Goal: Contribute content: Add original content to the website for others to see

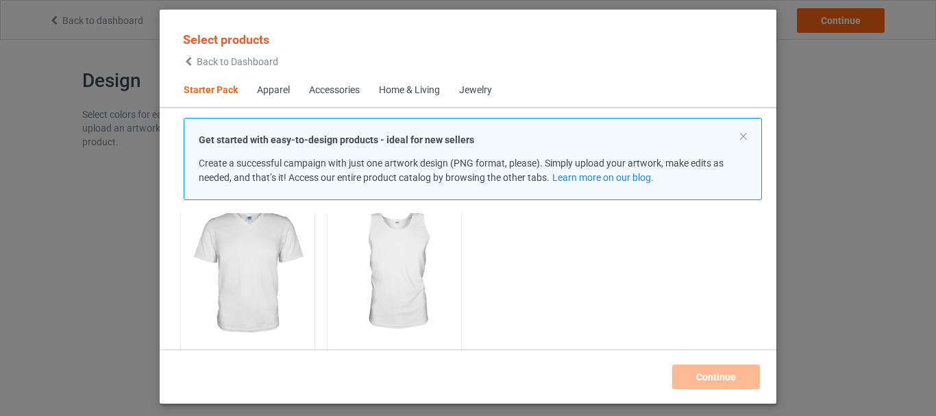
scroll to position [340, 0]
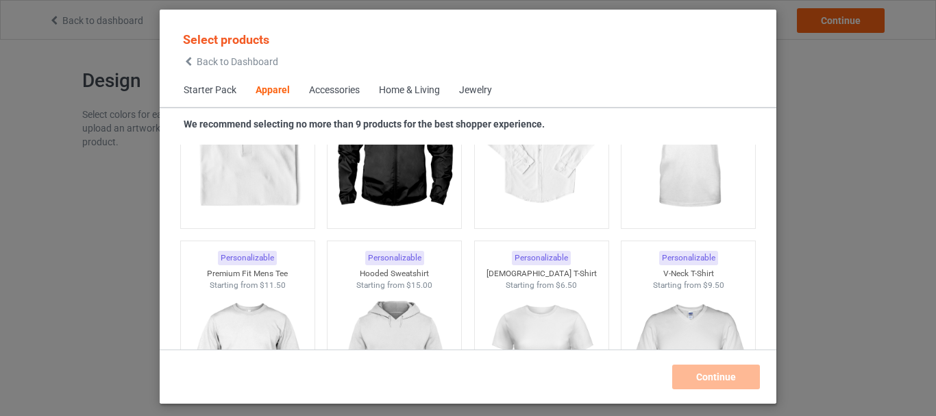
scroll to position [667, 0]
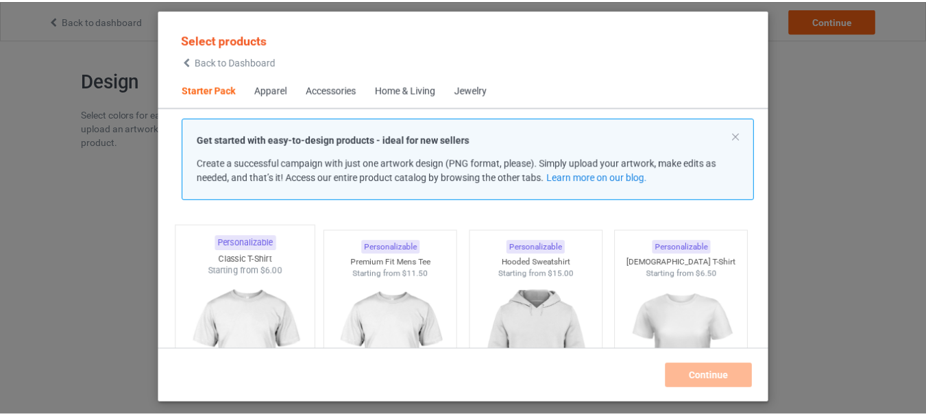
scroll to position [5, 0]
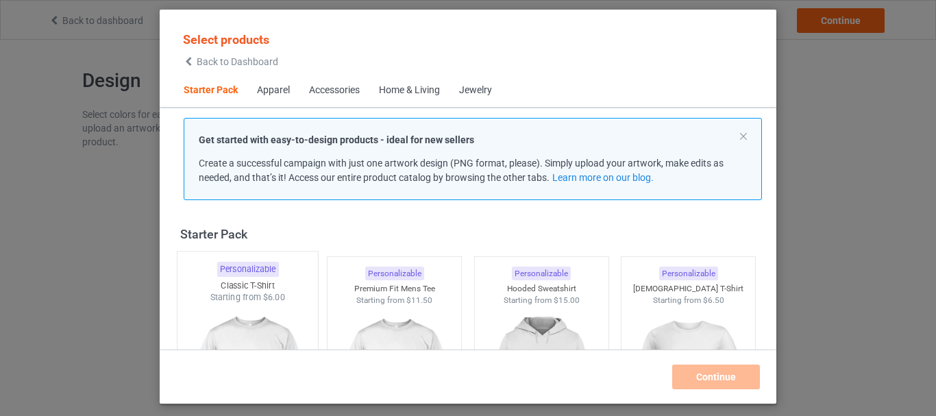
click at [239, 306] on img at bounding box center [247, 384] width 129 height 161
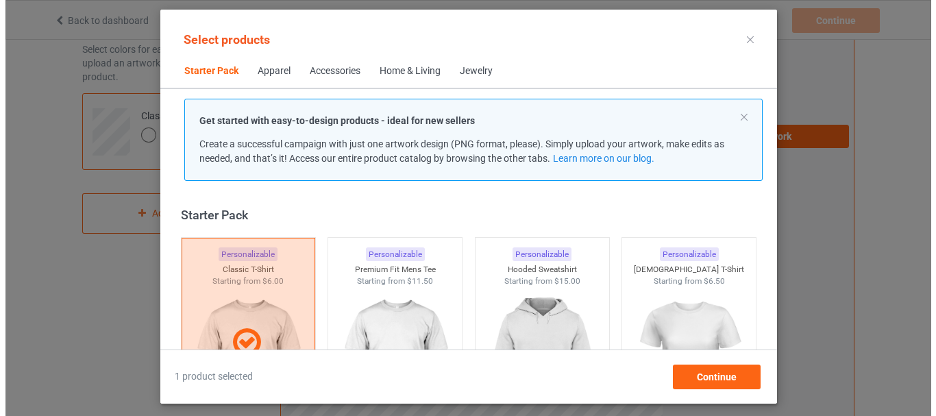
scroll to position [104, 0]
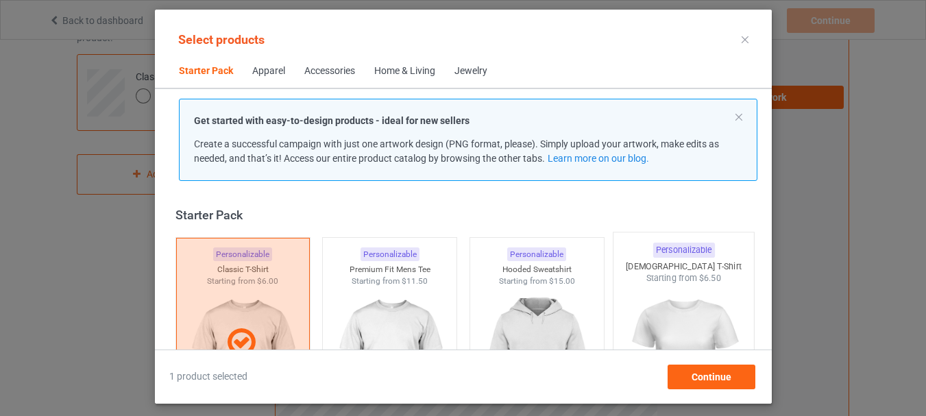
click at [681, 280] on div "Starting from $6.50" at bounding box center [684, 278] width 141 height 12
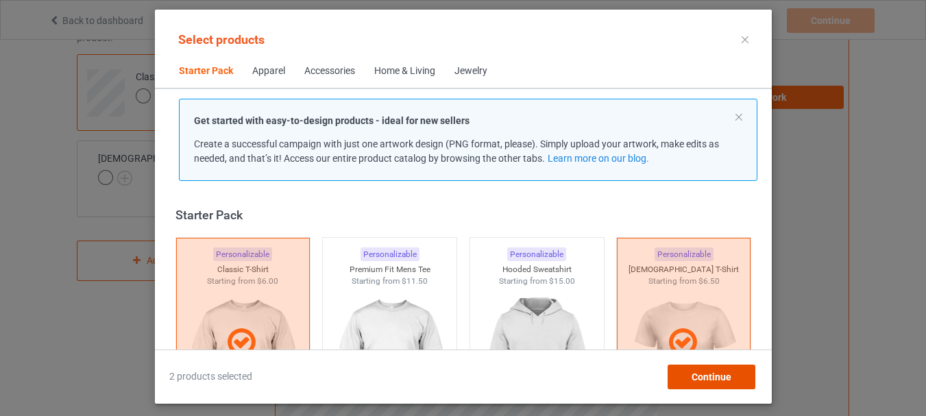
click at [715, 378] on span "Continue" at bounding box center [711, 377] width 40 height 11
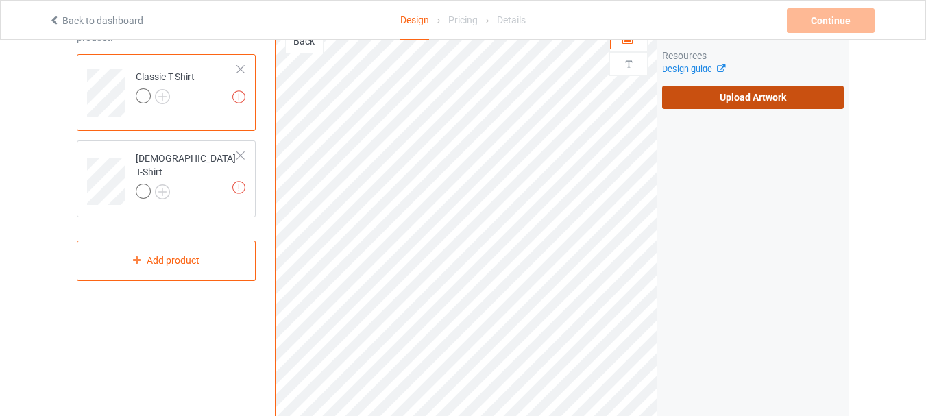
click at [706, 90] on label "Upload Artwork" at bounding box center [753, 97] width 182 height 23
click at [0, 0] on input "Upload Artwork" at bounding box center [0, 0] width 0 height 0
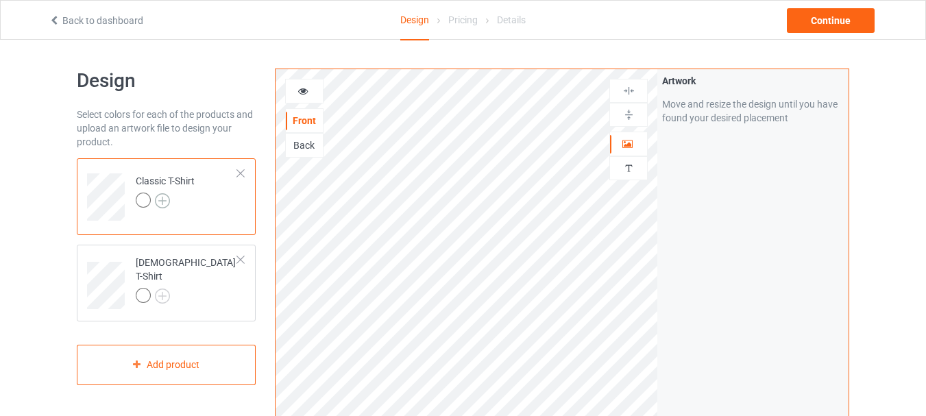
click at [162, 197] on img at bounding box center [162, 200] width 15 height 15
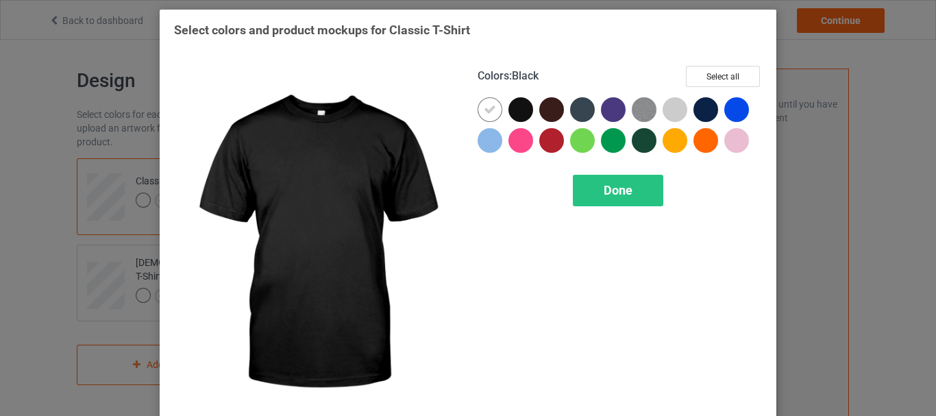
click at [516, 109] on div at bounding box center [521, 109] width 25 height 25
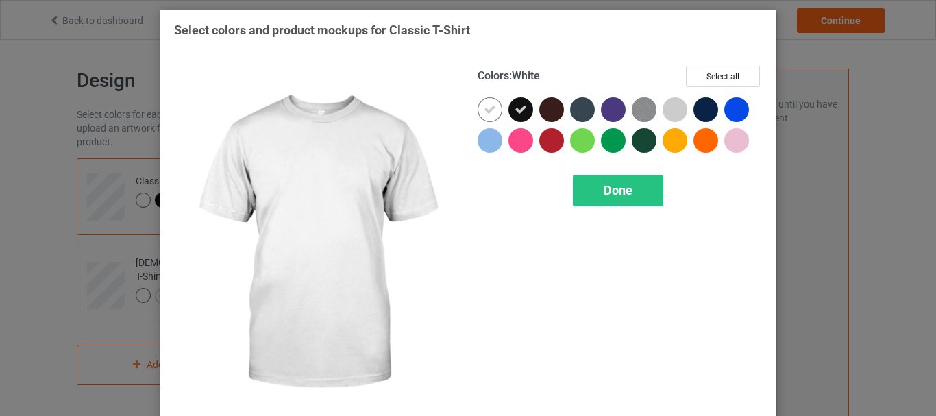
click at [491, 106] on div at bounding box center [490, 109] width 25 height 25
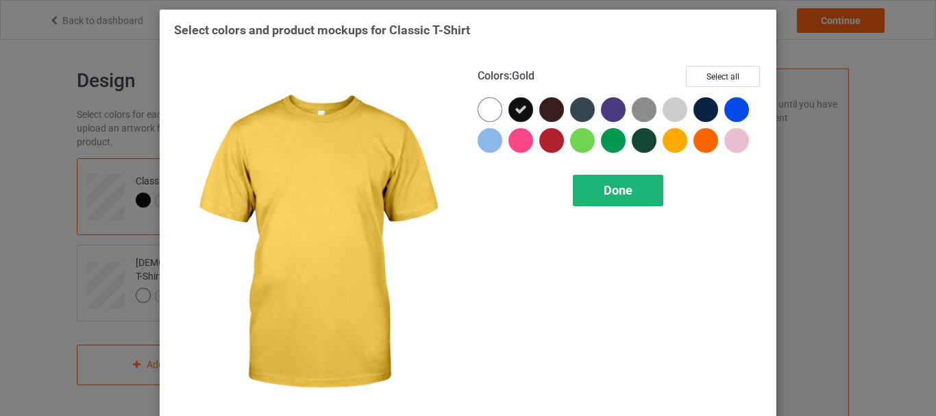
click at [631, 185] on div "Done" at bounding box center [618, 191] width 90 height 32
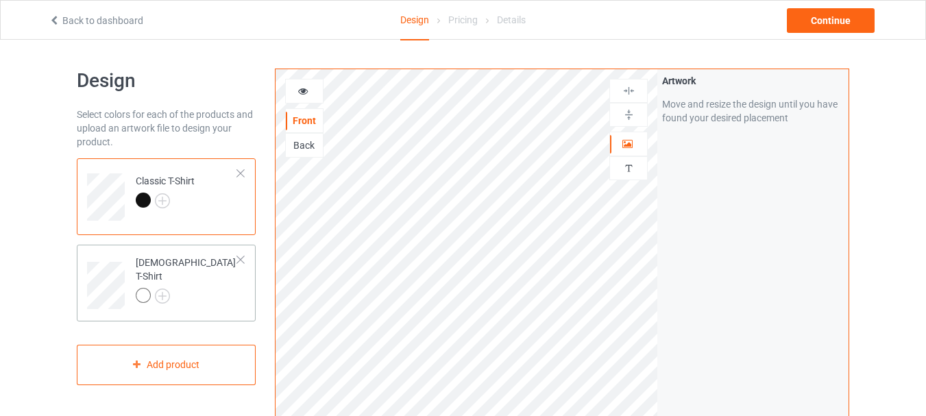
click at [143, 288] on div at bounding box center [143, 295] width 15 height 15
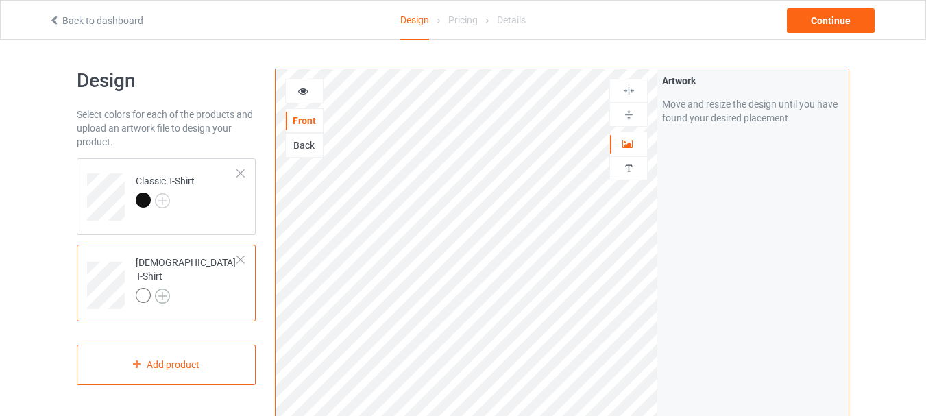
click at [166, 289] on img at bounding box center [162, 296] width 15 height 15
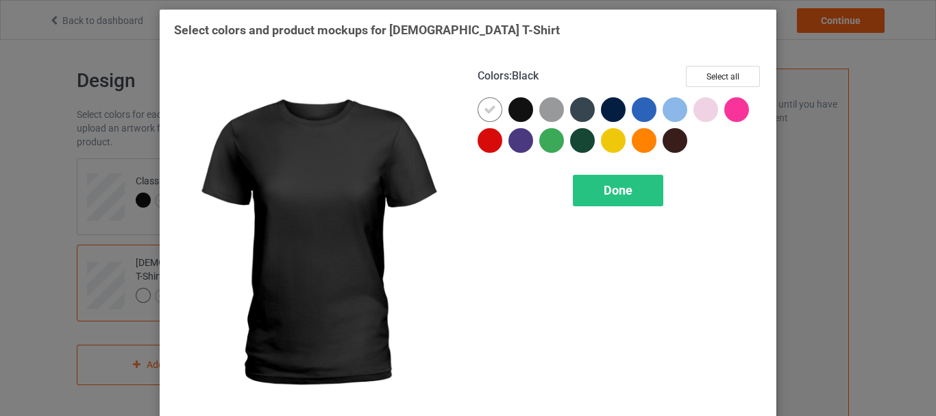
click at [515, 108] on div at bounding box center [521, 109] width 25 height 25
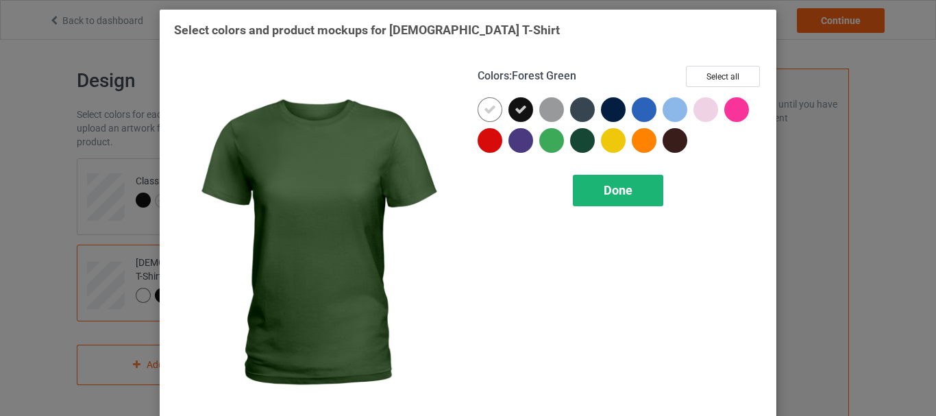
click at [604, 190] on span "Done" at bounding box center [618, 190] width 29 height 14
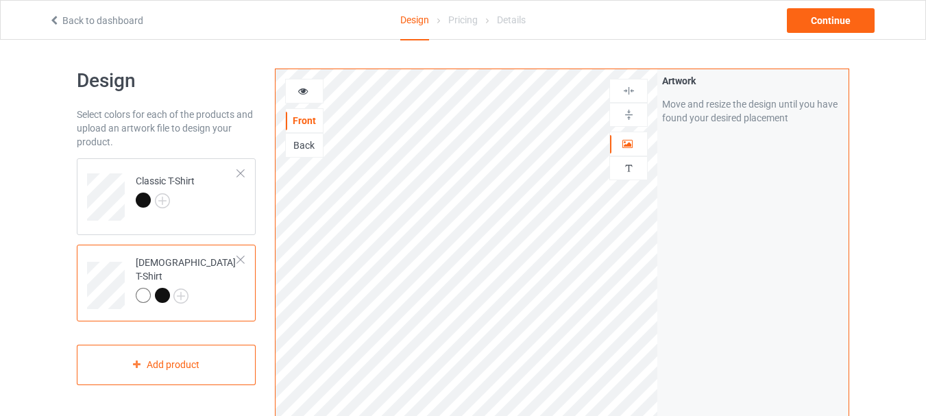
click at [143, 288] on div at bounding box center [143, 295] width 15 height 15
click at [181, 289] on img at bounding box center [180, 296] width 15 height 15
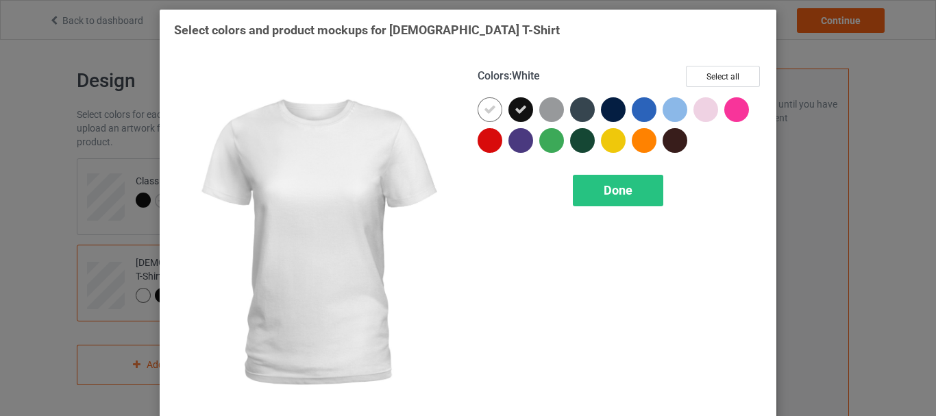
click at [485, 105] on icon at bounding box center [490, 110] width 12 height 12
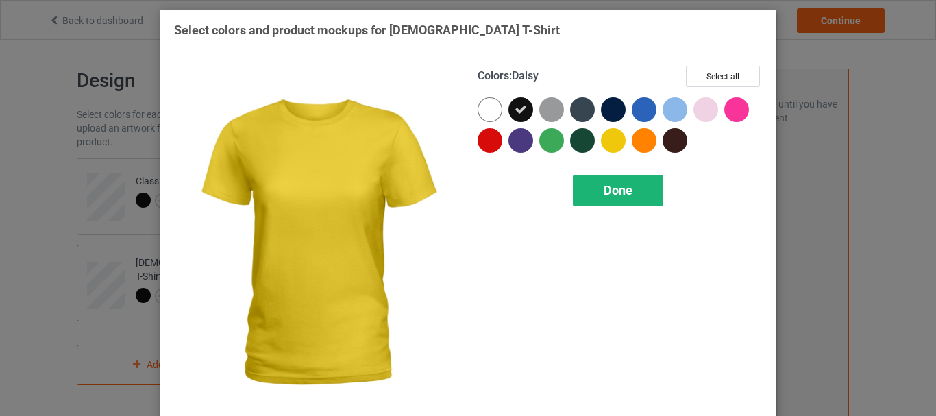
click at [625, 192] on span "Done" at bounding box center [618, 190] width 29 height 14
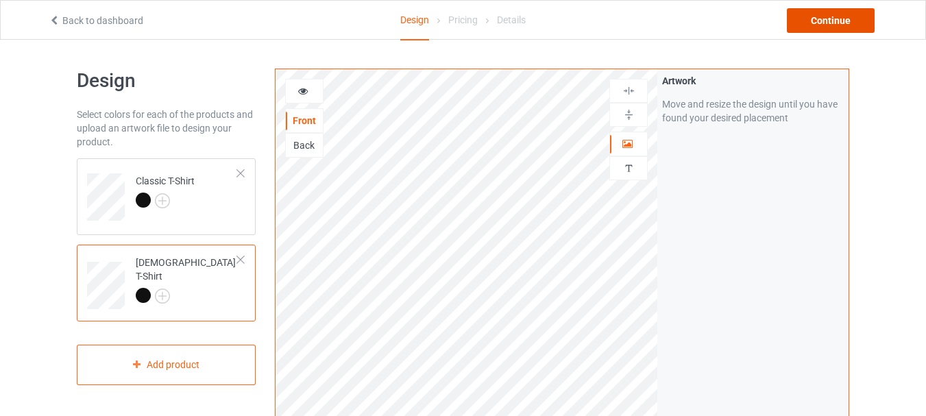
click at [841, 19] on div "Continue" at bounding box center [831, 20] width 88 height 25
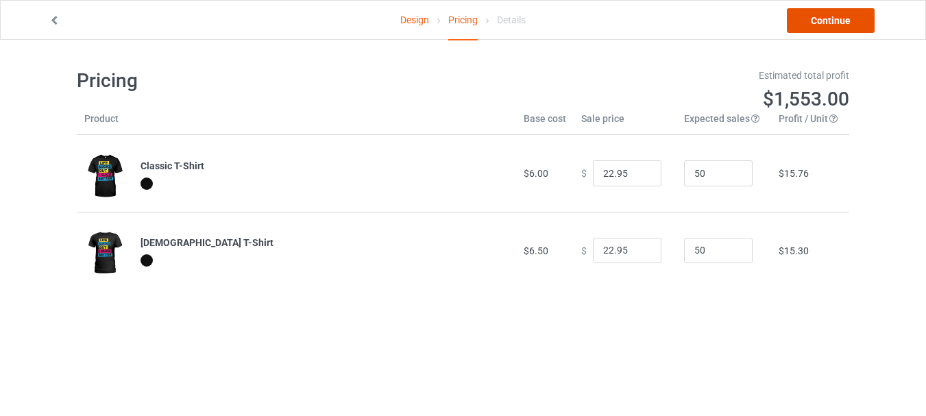
click at [834, 19] on link "Continue" at bounding box center [831, 20] width 88 height 25
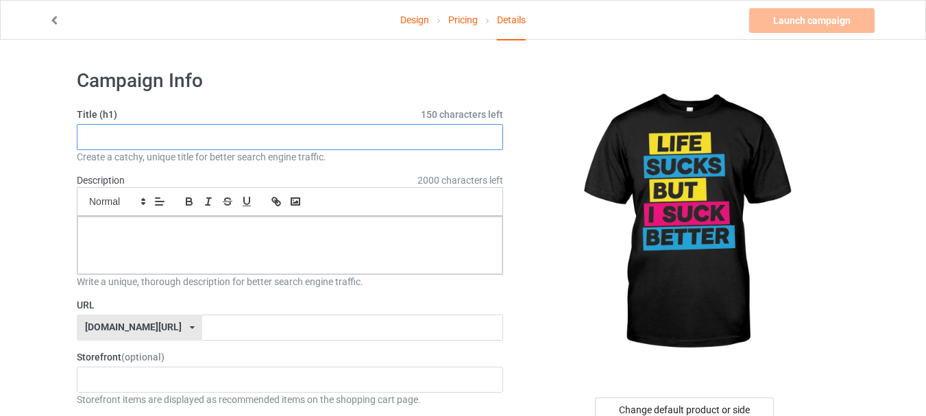
paste input "Life Sucks But I Suck Better T-Shirt"
drag, startPoint x: 206, startPoint y: 136, endPoint x: 269, endPoint y: 148, distance: 63.6
click at [269, 148] on input "Life Sucks But I Suck Better T-Shirt" at bounding box center [290, 137] width 426 height 26
type input "Life Sucks But I Suck Better"
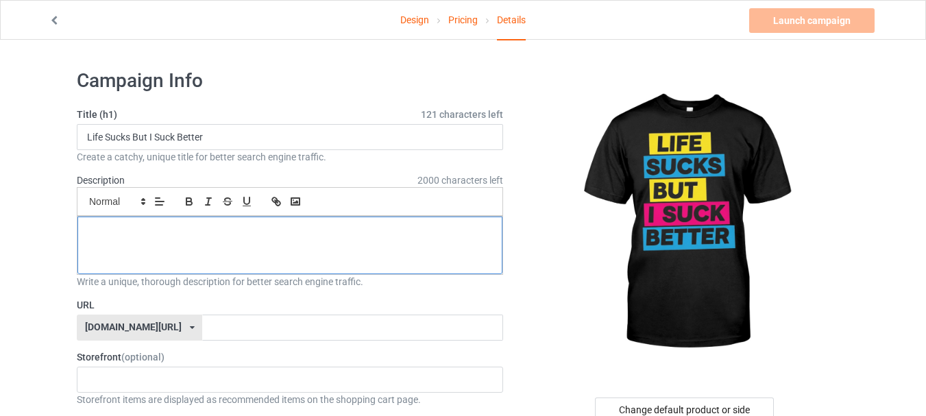
click at [136, 227] on p at bounding box center [289, 232] width 403 height 13
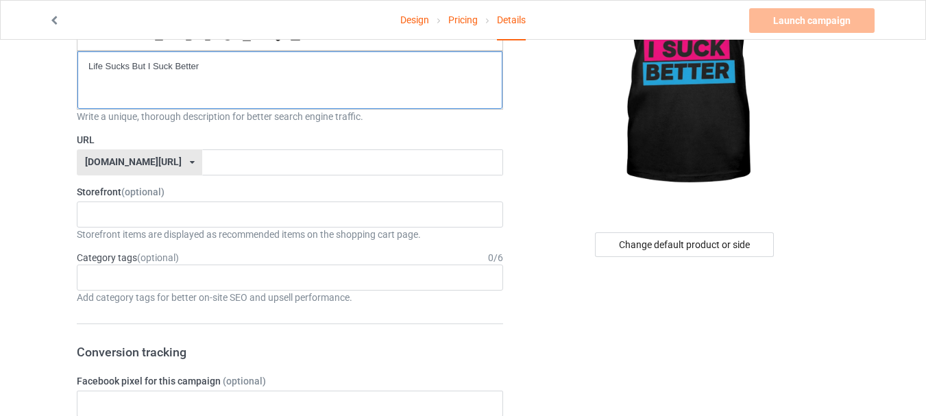
scroll to position [166, 0]
click at [203, 161] on input "text" at bounding box center [352, 162] width 300 height 26
paste input "Life Sucks But I Suck Better"
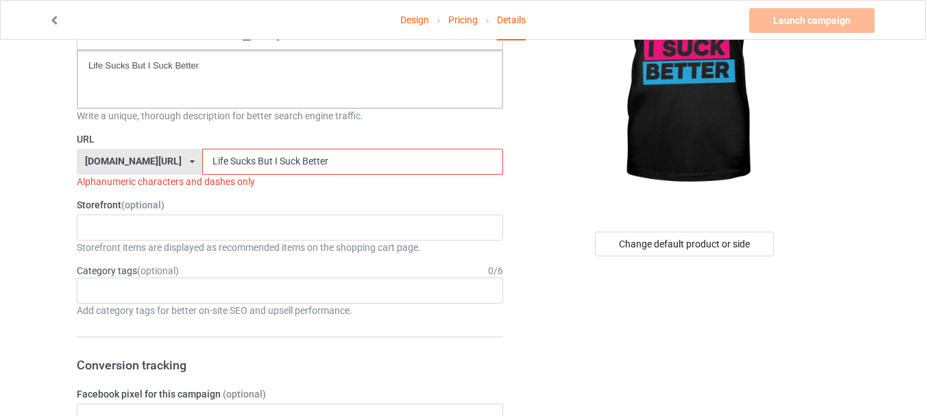
click at [202, 162] on input "Life Sucks But I Suck Better" at bounding box center [352, 162] width 300 height 26
type input "Life-Sucks-But-I-Suck-Better"
click at [259, 163] on input "Life-Sucks-But-I-Suck-Better" at bounding box center [352, 162] width 300 height 26
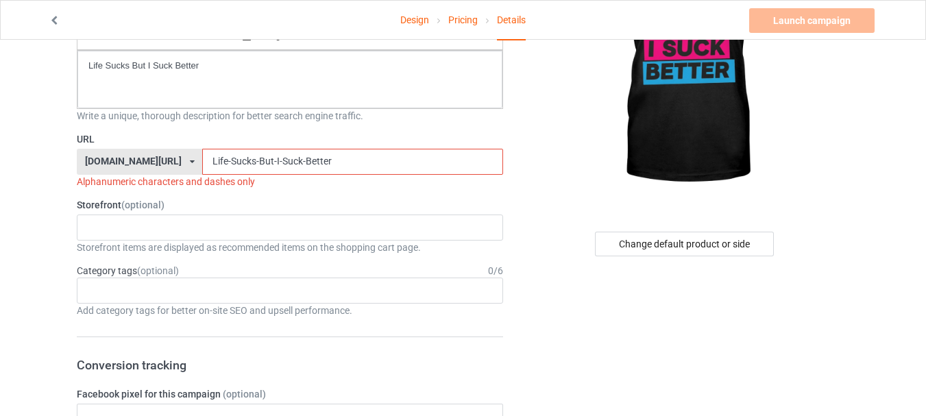
click at [259, 163] on input "Life-Sucks-But-I-Suck-Better" at bounding box center [352, 162] width 300 height 26
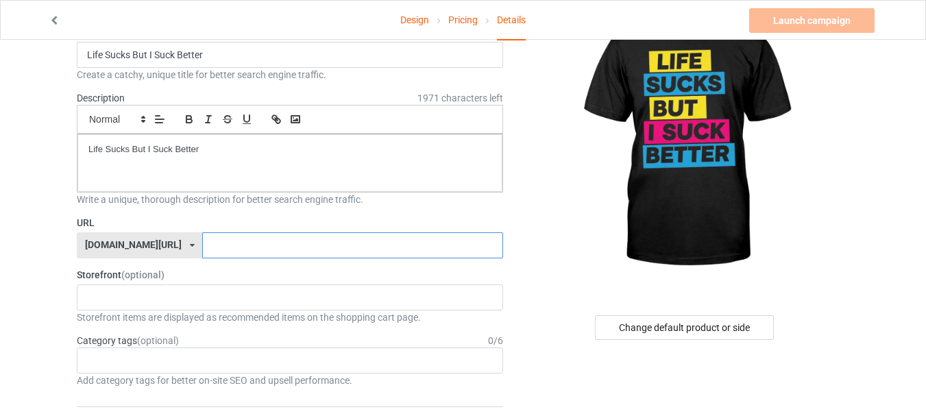
scroll to position [82, 0]
click at [305, 234] on input "text" at bounding box center [352, 246] width 300 height 26
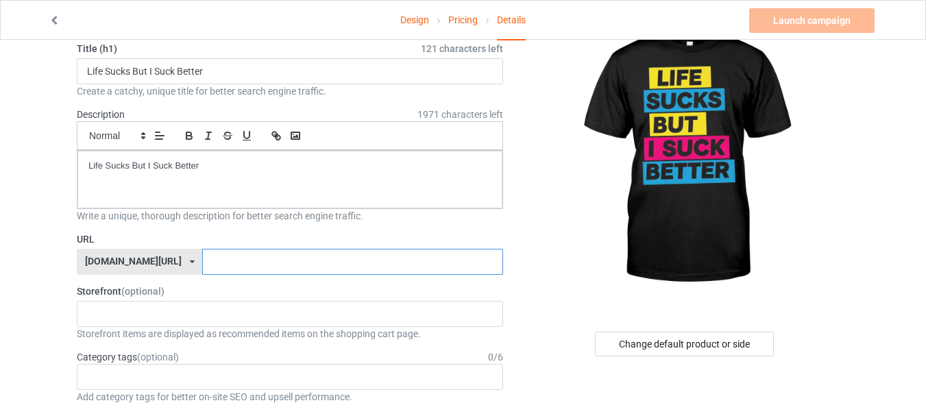
scroll to position [61, 0]
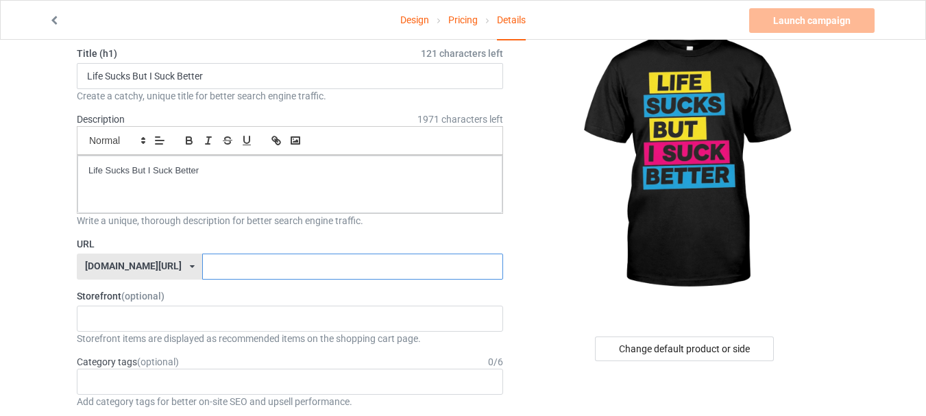
paste input "Life Sucks But I Suck Better"
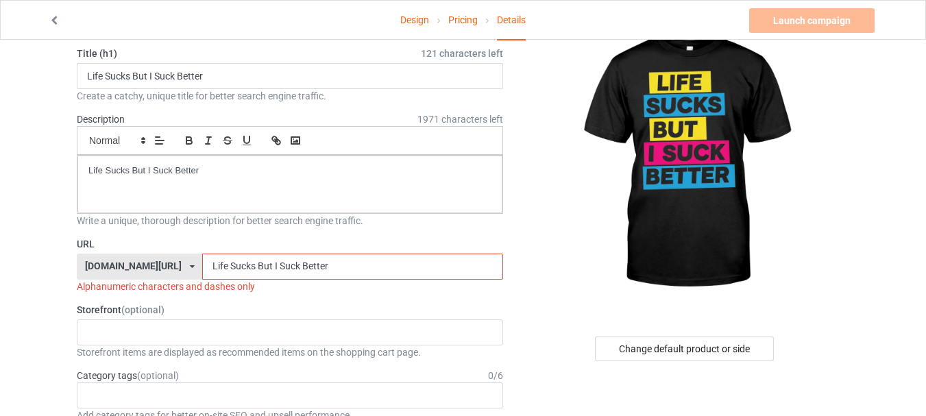
click at [247, 304] on label "Storefront (optional)" at bounding box center [290, 310] width 426 height 14
click at [202, 265] on input "Life Sucks But I Suck Better" at bounding box center [352, 267] width 300 height 26
click at [221, 265] on input "Life_Sucks But I Suck Better" at bounding box center [352, 267] width 300 height 26
click at [243, 266] on input "Life_Sucks_But I Suck Better" at bounding box center [352, 267] width 300 height 26
click at [247, 264] on input "Life_Sucks_But_I Suck Better" at bounding box center [352, 267] width 300 height 26
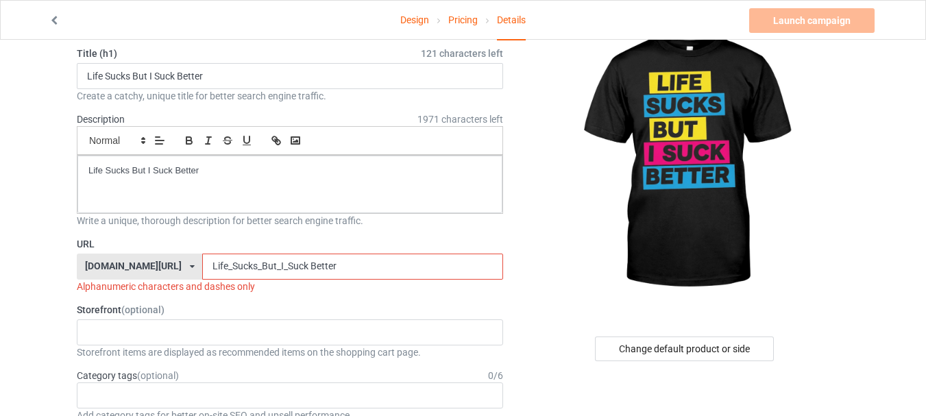
click at [273, 264] on input "Life_Sucks_But_I_Suck Better" at bounding box center [352, 267] width 300 height 26
drag, startPoint x: 177, startPoint y: 265, endPoint x: 168, endPoint y: 265, distance: 8.9
click at [202, 265] on input "Life_Sucks_But_I_Suck_Better" at bounding box center [352, 267] width 300 height 26
click at [202, 267] on input "life_Sucks_But_I_Suck_Better" at bounding box center [352, 267] width 300 height 26
click at [226, 264] on input "life_sucks_But_I_Suck_Better" at bounding box center [352, 267] width 300 height 26
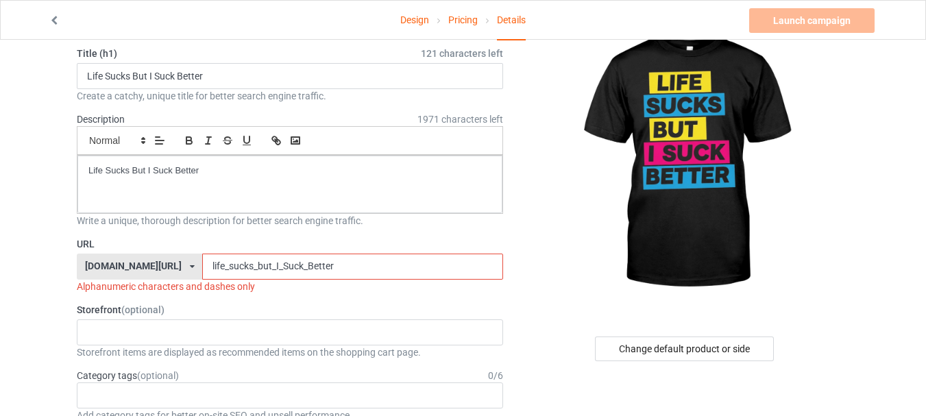
click at [242, 265] on input "life_sucks_but_I_Suck_Better" at bounding box center [352, 267] width 300 height 26
click at [246, 265] on input "life_sucks_but_i_Suck_Better" at bounding box center [352, 267] width 300 height 26
click at [274, 265] on input "life_sucks_but_i_suck_Better" at bounding box center [352, 267] width 300 height 26
click at [306, 269] on input "life_sucks_but_i_suck_better" at bounding box center [352, 267] width 300 height 26
click at [301, 287] on div "Alphanumeric characters and dashes only" at bounding box center [290, 287] width 426 height 14
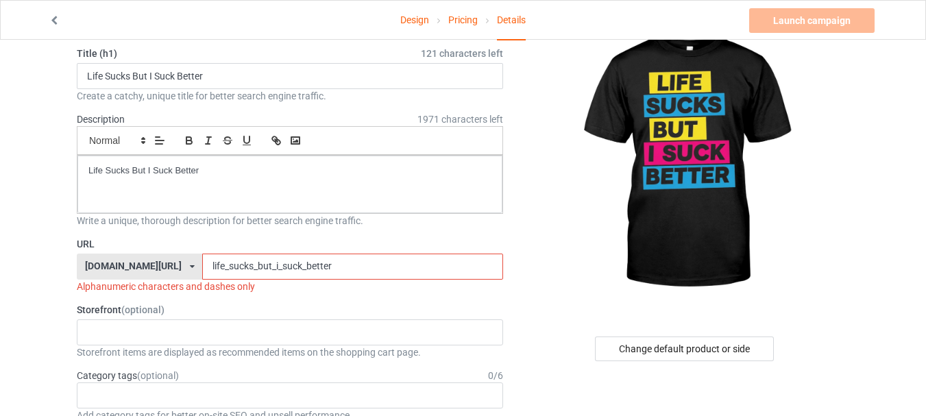
click at [316, 269] on input "life_sucks_but_i_suck_better" at bounding box center [352, 267] width 300 height 26
click at [202, 266] on input "life_sucks_but_i_suck_better" at bounding box center [352, 267] width 300 height 26
click at [218, 267] on input "life-sucks_but_i_suck_better" at bounding box center [352, 267] width 300 height 26
click at [233, 267] on input "life-sucks-but_i_suck_better" at bounding box center [352, 267] width 300 height 26
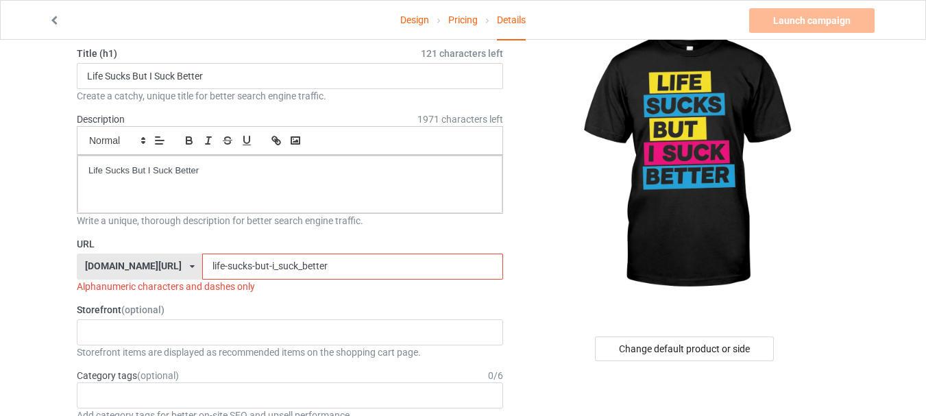
click at [241, 266] on input "life-sucks-but-i_suck_better" at bounding box center [352, 267] width 300 height 26
click at [263, 267] on input "life-sucks-but-i-suck_better" at bounding box center [352, 267] width 300 height 26
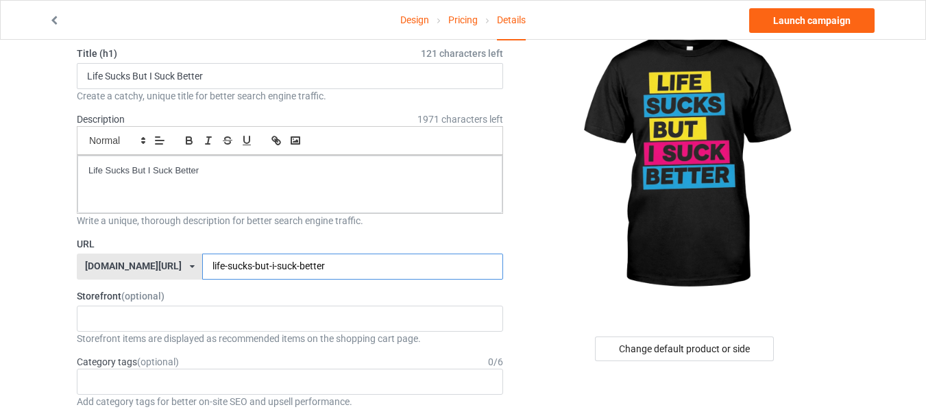
type input "life-sucks-but-i-suck-better"
click at [317, 293] on label "Storefront (optional)" at bounding box center [290, 296] width 426 height 14
click at [806, 23] on link "Launch campaign" at bounding box center [811, 20] width 125 height 25
